Goal: Information Seeking & Learning: Learn about a topic

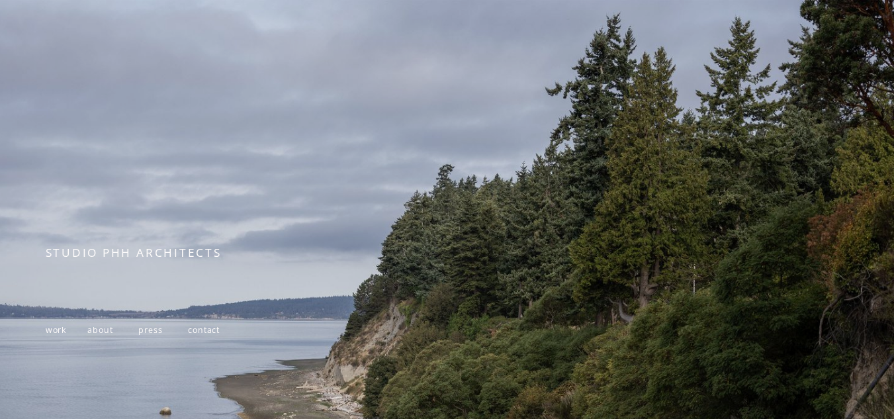
click at [57, 329] on span "work" at bounding box center [56, 329] width 21 height 11
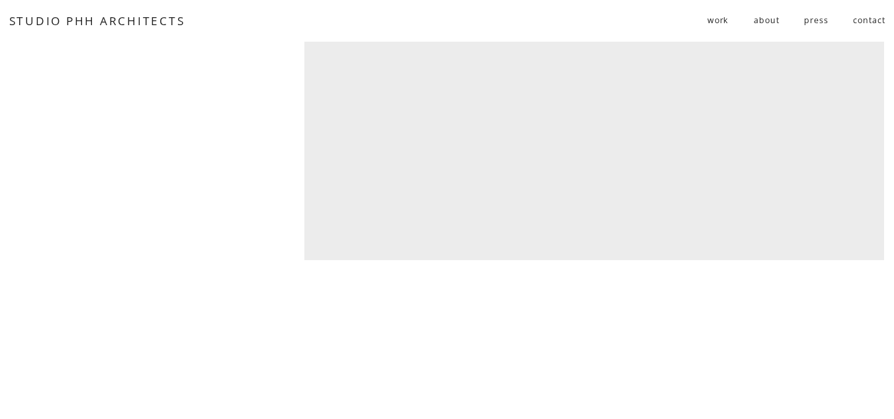
scroll to position [3617, 0]
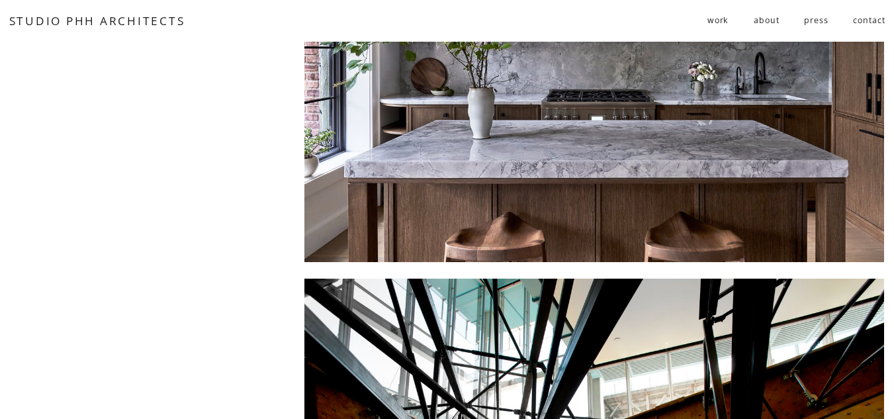
click at [491, 132] on div at bounding box center [593, 57] width 579 height 407
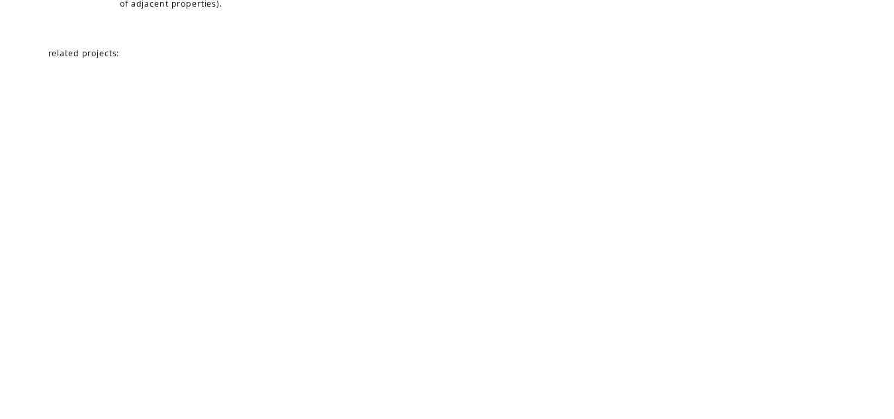
scroll to position [5966, 0]
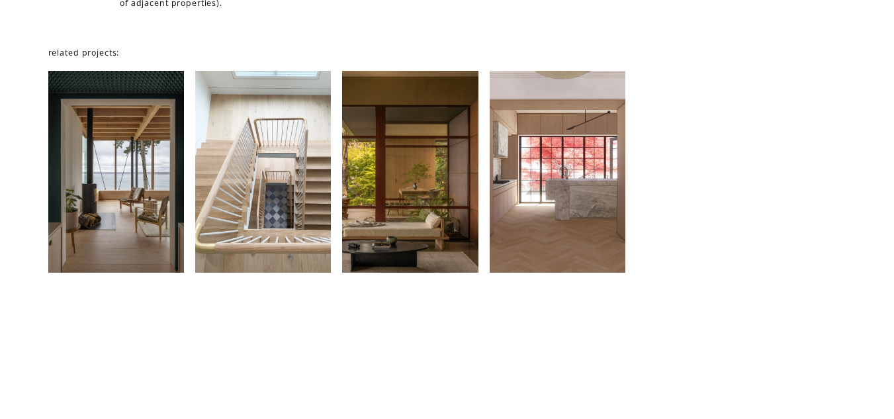
click at [266, 116] on div at bounding box center [263, 172] width 136 height 202
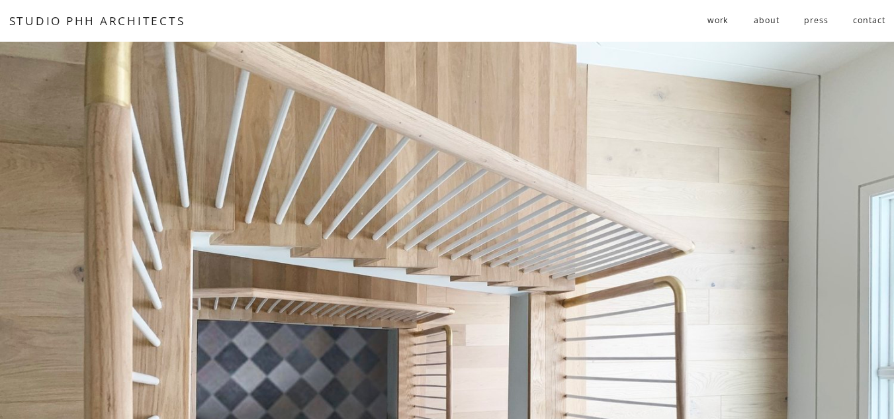
click at [128, 187] on div at bounding box center [447, 316] width 894 height 549
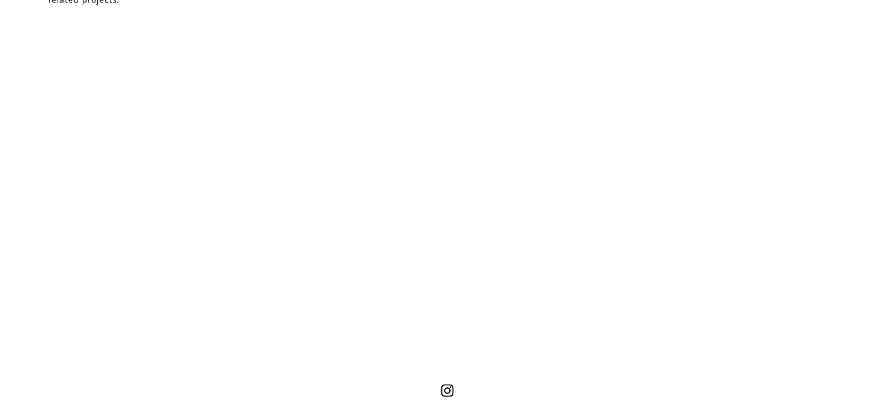
scroll to position [2999, 0]
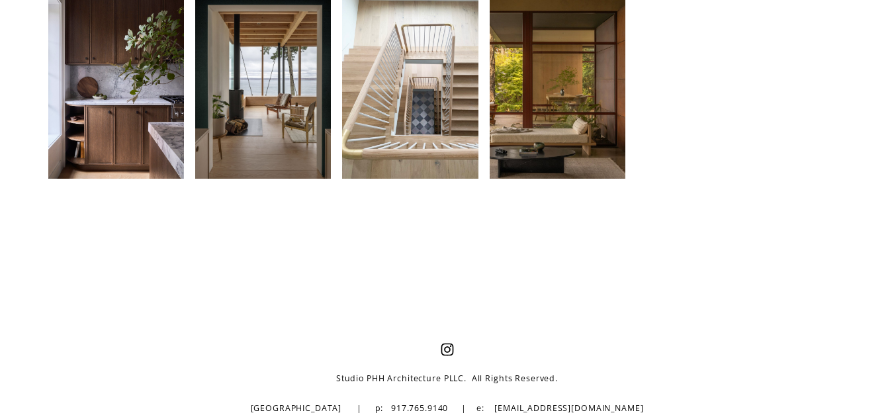
click at [269, 114] on div at bounding box center [263, 78] width 136 height 202
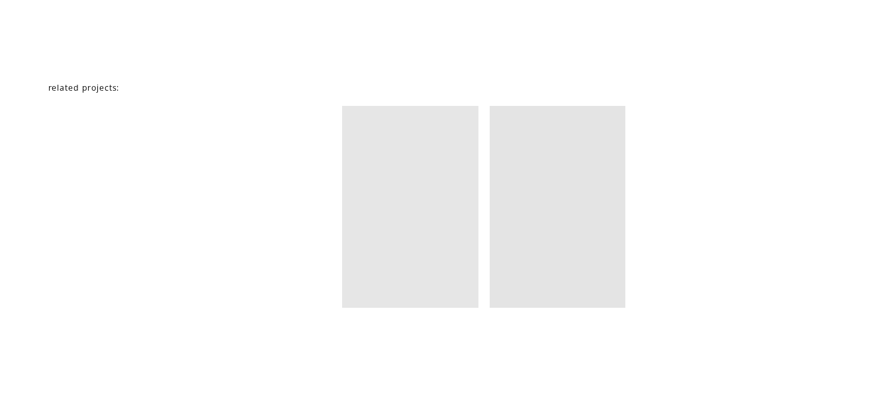
scroll to position [7448, 0]
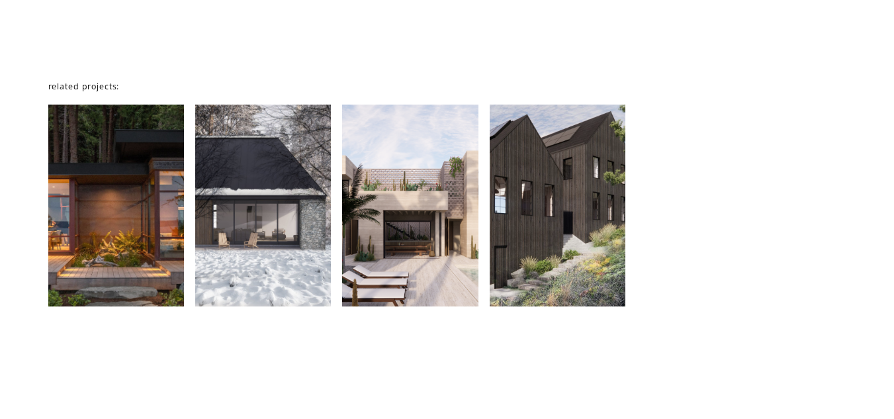
click at [262, 241] on div at bounding box center [263, 205] width 136 height 202
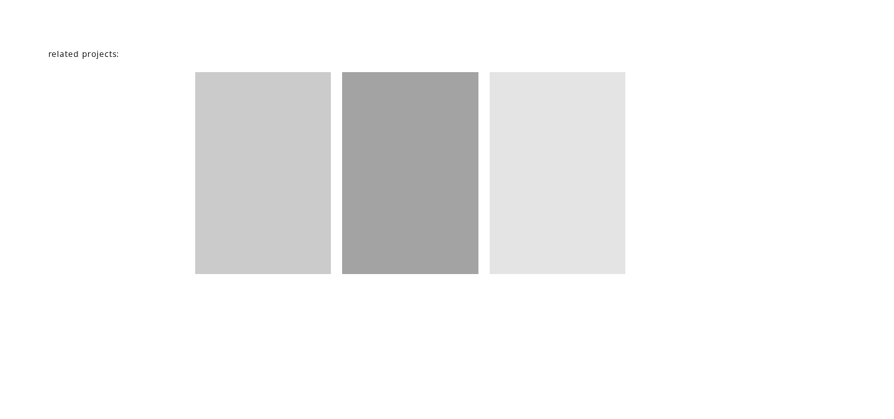
scroll to position [3285, 0]
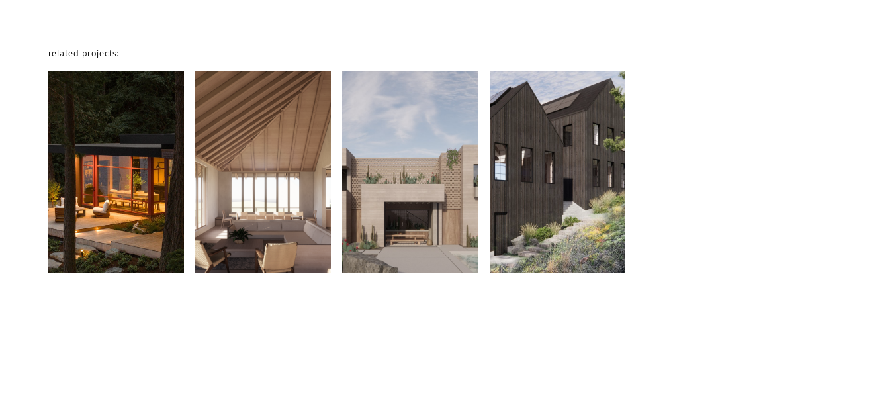
click at [553, 210] on div at bounding box center [557, 172] width 136 height 202
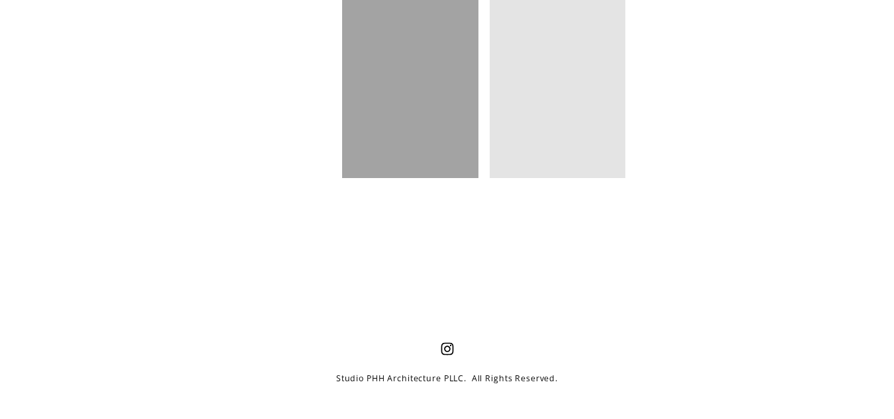
scroll to position [4823, 0]
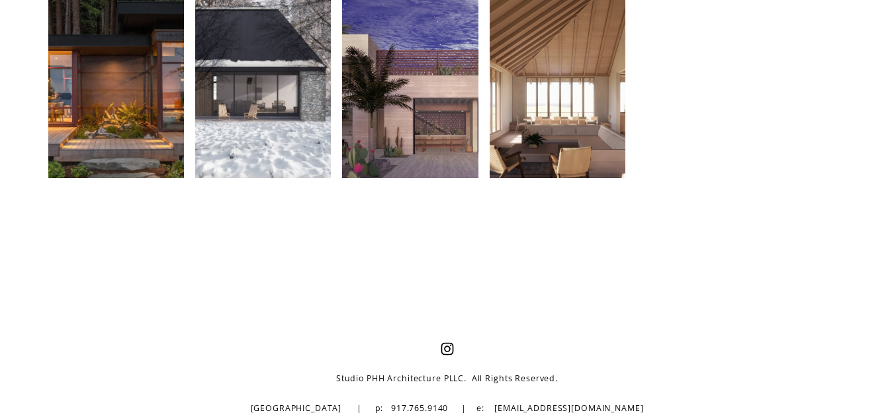
click at [445, 123] on div at bounding box center [410, 77] width 136 height 202
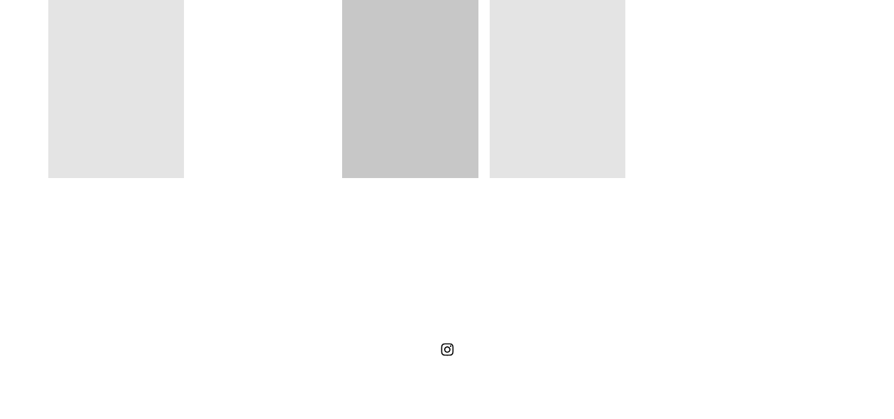
scroll to position [5780, 0]
